Goal: Task Accomplishment & Management: Use online tool/utility

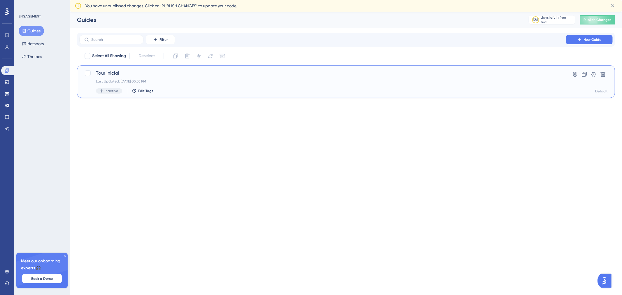
click at [159, 76] on span "Tour inicial" at bounding box center [323, 73] width 454 height 7
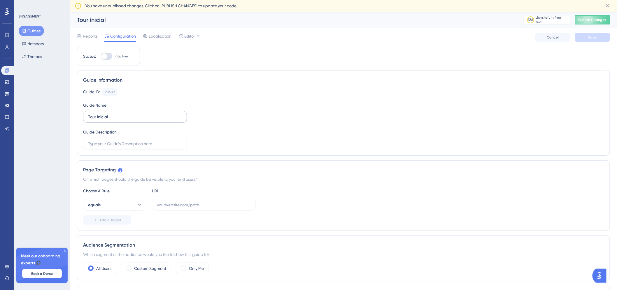
click at [124, 113] on label "Tour inicial" at bounding box center [135, 117] width 104 height 12
click at [124, 114] on input "Tour inicial" at bounding box center [135, 117] width 94 height 6
click at [124, 113] on label "Tour inicial" at bounding box center [135, 117] width 104 height 12
click at [124, 114] on input "Tour inicial" at bounding box center [135, 117] width 94 height 6
click at [124, 113] on label "Tour inicial" at bounding box center [135, 117] width 104 height 12
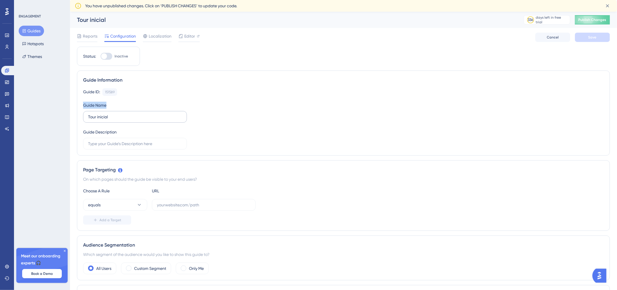
click at [124, 114] on input "Tour inicial" at bounding box center [135, 117] width 94 height 6
click at [124, 120] on input "Tour inicial" at bounding box center [135, 117] width 94 height 6
type input "T"
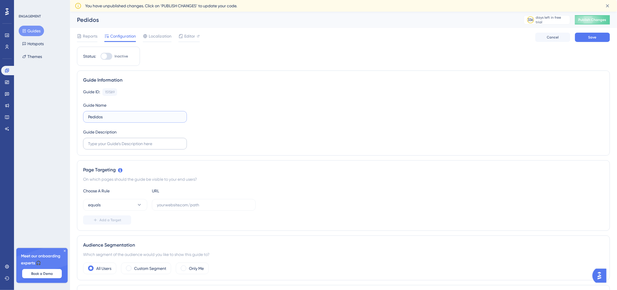
type input "Pedidos"
click at [138, 140] on label at bounding box center [135, 144] width 104 height 12
click at [138, 141] on input "text" at bounding box center [135, 144] width 94 height 6
drag, startPoint x: 102, startPoint y: 144, endPoint x: 78, endPoint y: 143, distance: 24.5
click at [78, 143] on div "Guide Information Guide ID: 151589 Copy Guide Name Pedidos Guide Description Ve…" at bounding box center [343, 113] width 533 height 85
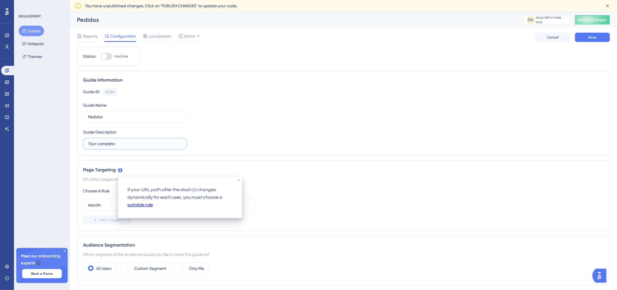
click at [139, 145] on input "Tour completo" at bounding box center [135, 144] width 94 height 6
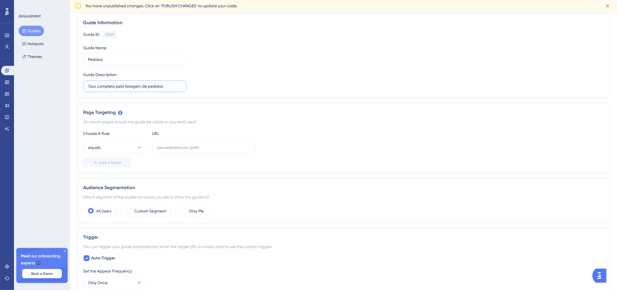
scroll to position [65, 0]
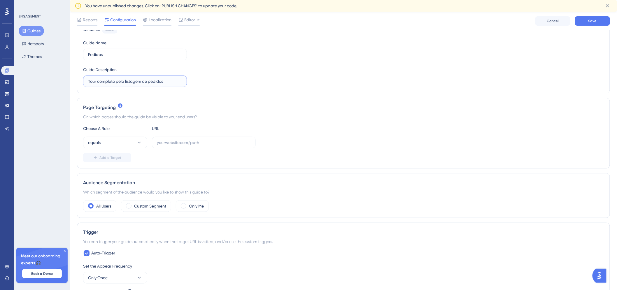
type input "Tour completo pela listagem de pedidos"
click at [201, 142] on input "text" at bounding box center [204, 142] width 94 height 6
paste input "https://treinamento.bitfuel.com.br/#!/pedido/pedido"
click at [187, 169] on div "Status: Inactive Guide Information Guide ID: 151589 Copy Guide Name Pedidos Gui…" at bounding box center [343, 266] width 533 height 565
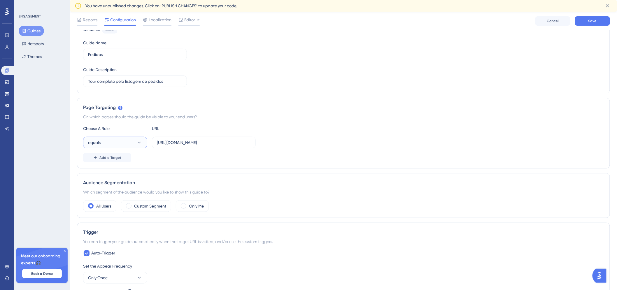
click at [134, 145] on button "equals" at bounding box center [115, 143] width 64 height 12
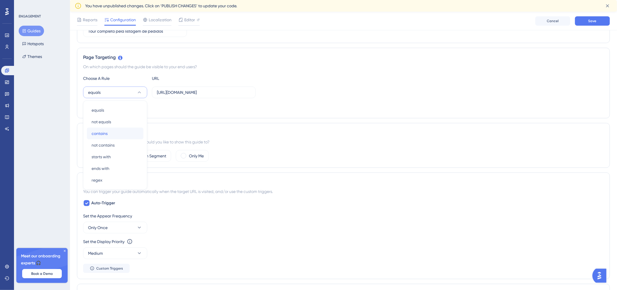
click at [121, 133] on div "contains contains" at bounding box center [115, 134] width 47 height 12
drag, startPoint x: 196, startPoint y: 93, endPoint x: 152, endPoint y: 94, distance: 43.8
click at [152, 94] on label "https://treinamento.bitfuel.com.br/#!/pedido/pedido" at bounding box center [204, 93] width 104 height 12
type input "bitfuel.com.br/#!/pedido/pedido"
click at [168, 112] on div "Add a Target" at bounding box center [343, 107] width 521 height 9
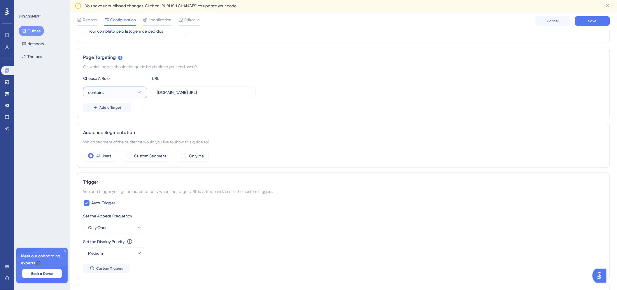
click at [145, 94] on button "contains" at bounding box center [115, 93] width 64 height 12
click at [121, 181] on div "regex regex" at bounding box center [115, 180] width 47 height 12
click at [127, 92] on button "regex" at bounding box center [115, 93] width 64 height 12
click at [123, 131] on div "contains contains" at bounding box center [115, 134] width 47 height 12
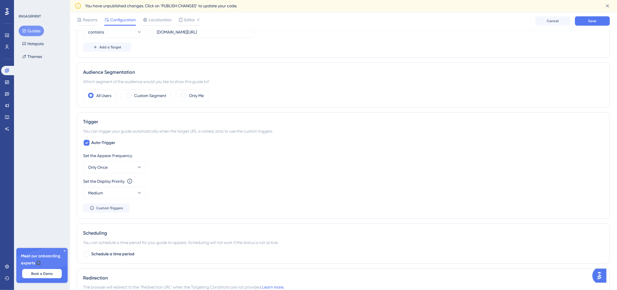
scroll to position [180, 0]
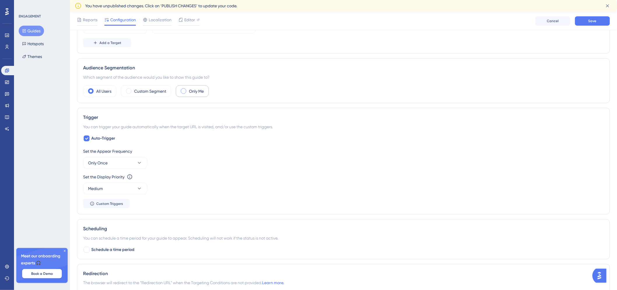
click at [205, 88] on div "Only Me" at bounding box center [192, 91] width 33 height 12
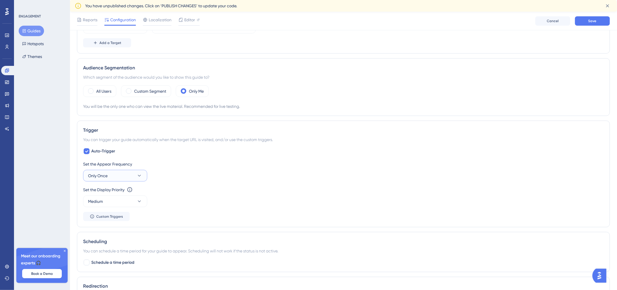
click at [116, 173] on button "Only Once" at bounding box center [115, 176] width 64 height 12
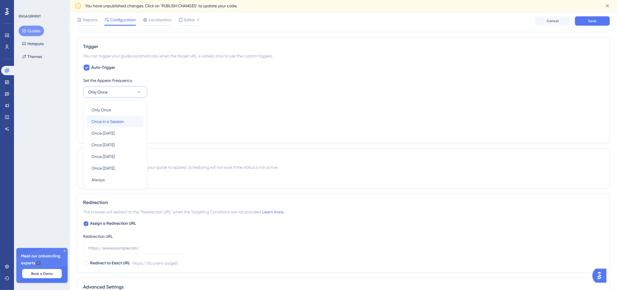
click at [136, 121] on div "Once in a Session Once in a Session" at bounding box center [115, 122] width 47 height 12
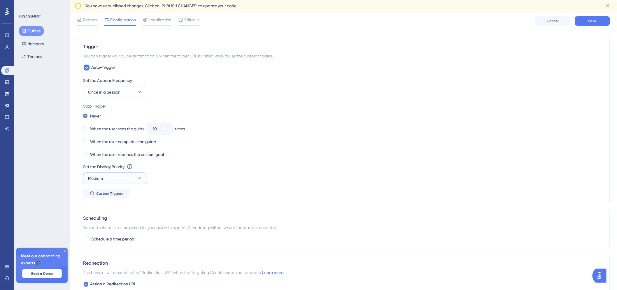
click at [135, 179] on button "Medium" at bounding box center [115, 179] width 64 height 12
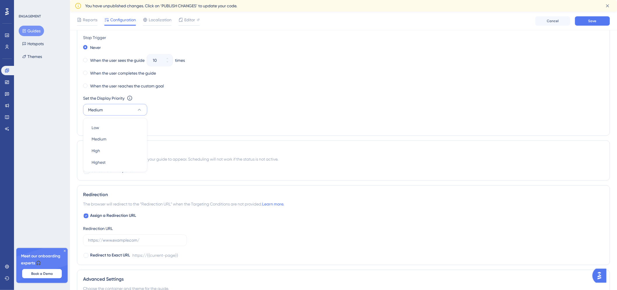
click at [167, 175] on div "Scheduling You can schedule a time period for your guide to appear. Scheduling …" at bounding box center [343, 161] width 533 height 40
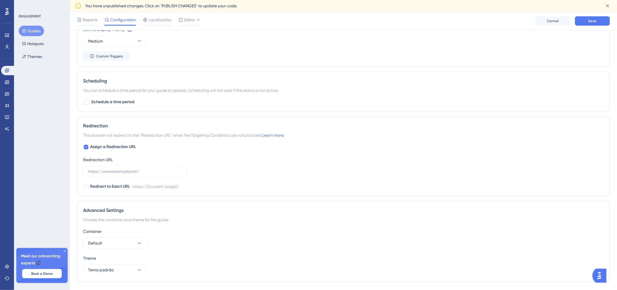
scroll to position [416, 0]
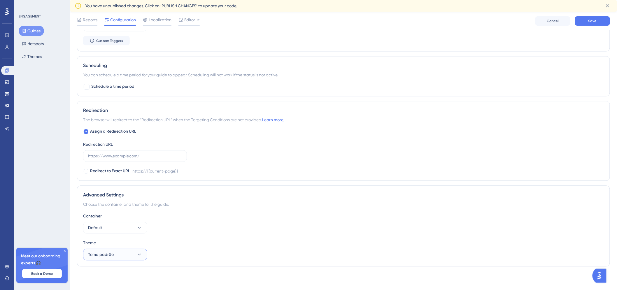
click at [132, 255] on button "Tema padrão" at bounding box center [115, 255] width 64 height 12
click at [120, 270] on div "Tema padrão Tema padrão" at bounding box center [115, 273] width 47 height 12
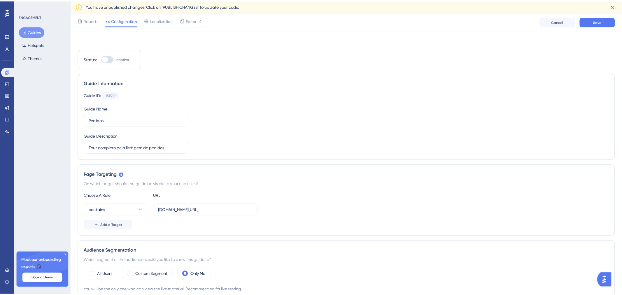
scroll to position [0, 0]
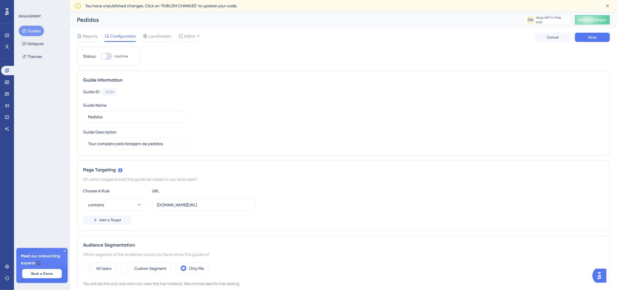
click at [586, 42] on div "Reports Configuration Localization Editor Cancel Save" at bounding box center [343, 37] width 533 height 19
click at [596, 37] on span "Save" at bounding box center [593, 37] width 8 height 5
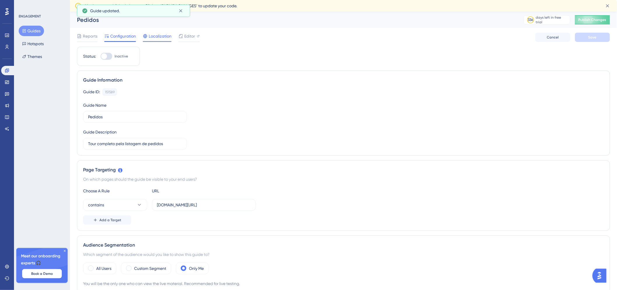
click at [156, 36] on span "Localization" at bounding box center [160, 36] width 23 height 7
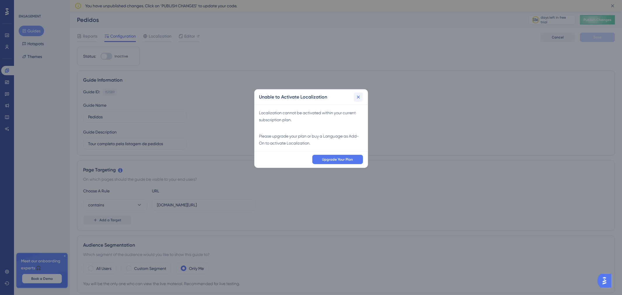
click at [363, 98] on button at bounding box center [358, 96] width 9 height 9
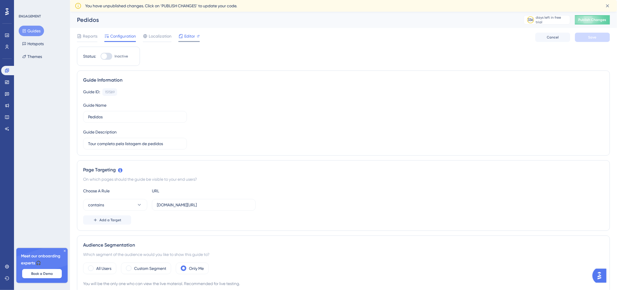
click at [194, 40] on div "Editor" at bounding box center [189, 37] width 21 height 9
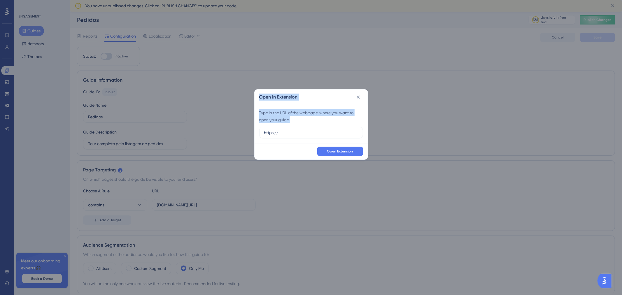
drag, startPoint x: 294, startPoint y: 136, endPoint x: 243, endPoint y: 132, distance: 51.0
click at [243, 132] on div "Open In Extension Type in the URL of the webpage, where you want to open your g…" at bounding box center [311, 147] width 622 height 295
click at [293, 135] on input "https://" at bounding box center [311, 133] width 94 height 6
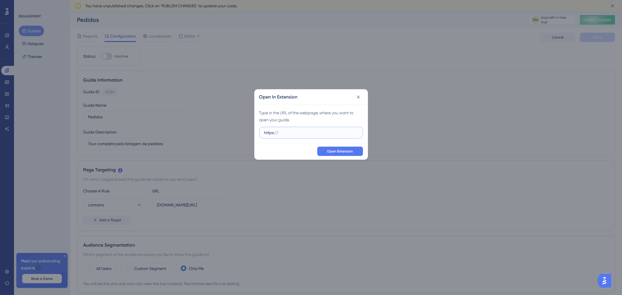
paste input "treinamento.bitfuel.com.br/#!/pedido/pedido"
drag, startPoint x: 308, startPoint y: 133, endPoint x: 366, endPoint y: 132, distance: 58.4
click at [366, 132] on div "Type in the URL of the webpage, where you want to open your guide. https://trei…" at bounding box center [311, 124] width 113 height 39
type input "https://treinamento.bitfuel.com.br/#!/pedido/pedido"
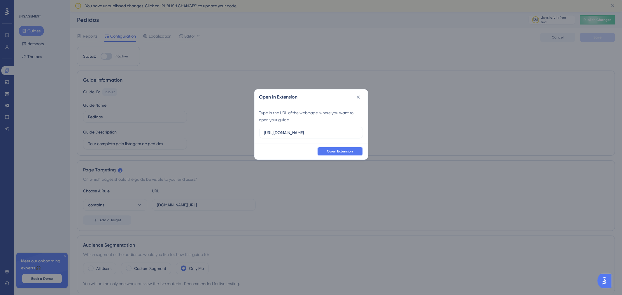
scroll to position [0, 0]
click at [346, 151] on span "Open Extension" at bounding box center [340, 151] width 26 height 5
